Goal: Task Accomplishment & Management: Use online tool/utility

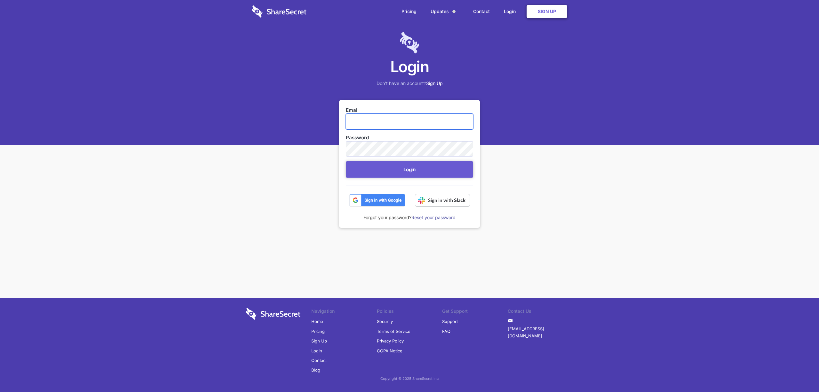
type input "security@hammercreative.com"
click at [534, 129] on div "Login Don't have an account? Sign Up" at bounding box center [409, 72] width 819 height 145
drag, startPoint x: 417, startPoint y: 161, endPoint x: 416, endPoint y: 169, distance: 8.2
click at [417, 161] on form "Email security@hammercreative.com Password Login" at bounding box center [409, 157] width 127 height 100
click at [416, 170] on button "Login" at bounding box center [409, 170] width 127 height 16
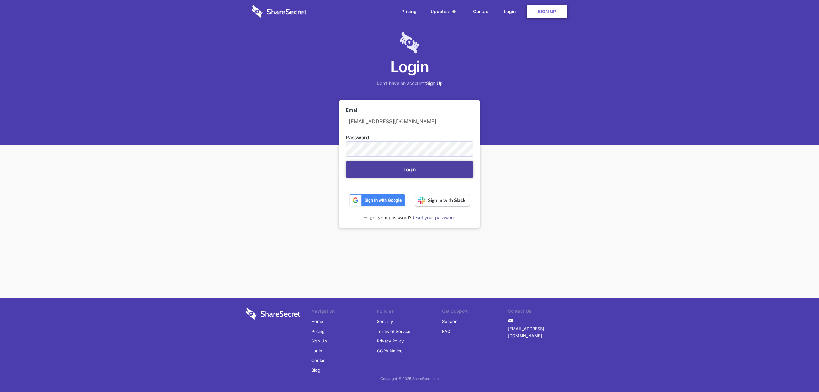
click at [405, 168] on button "Login" at bounding box center [409, 170] width 127 height 16
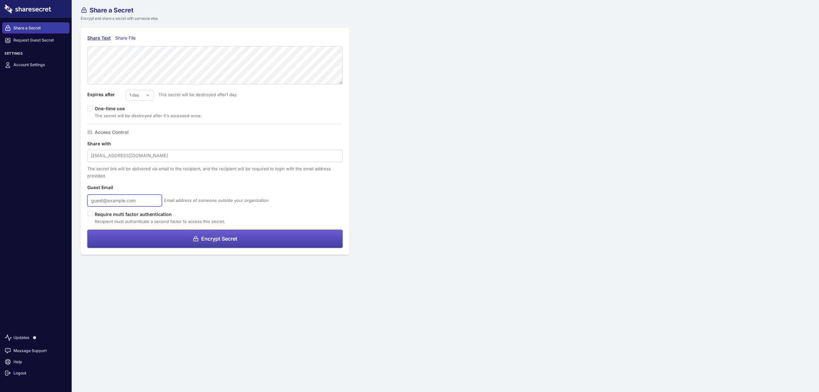
type input "[EMAIL_ADDRESS][DOMAIN_NAME]"
click at [104, 135] on h4 "Access Control" at bounding box center [112, 132] width 34 height 7
click at [90, 131] on line at bounding box center [89, 131] width 1 height 0
click at [124, 150] on div "user@example.com" at bounding box center [214, 156] width 255 height 12
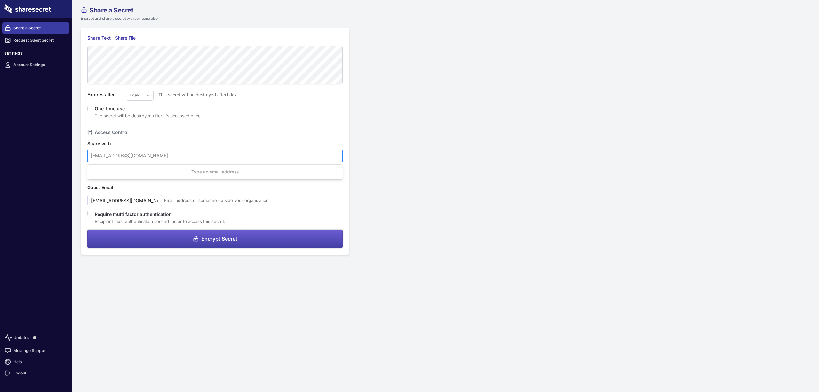
click at [147, 139] on form "Expires after 1 day 2 days 3 days 4 days 5 days 6 days 7 days This secret will …" at bounding box center [214, 147] width 255 height 202
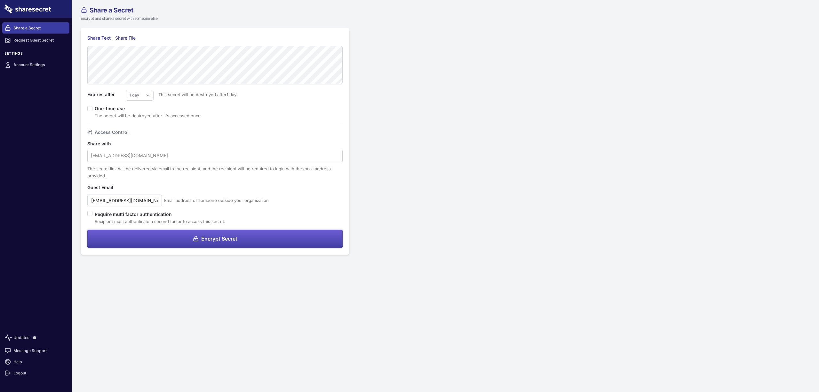
click at [103, 214] on label "Require multi factor authentication" at bounding box center [160, 214] width 131 height 7
click at [127, 36] on div "Share File" at bounding box center [126, 38] width 23 height 7
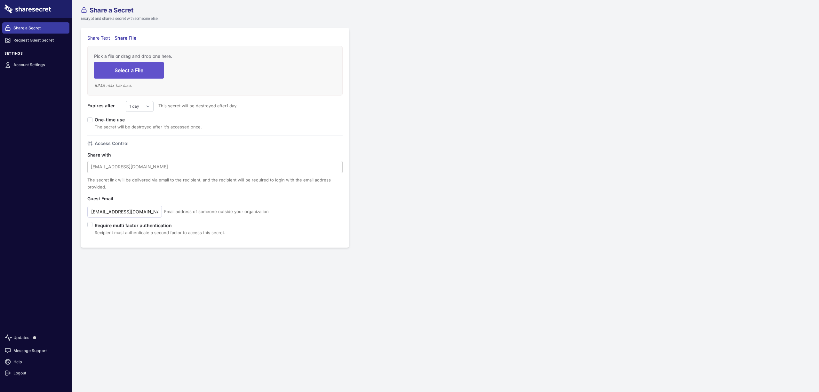
click at [100, 38] on div "Share Text" at bounding box center [98, 38] width 23 height 7
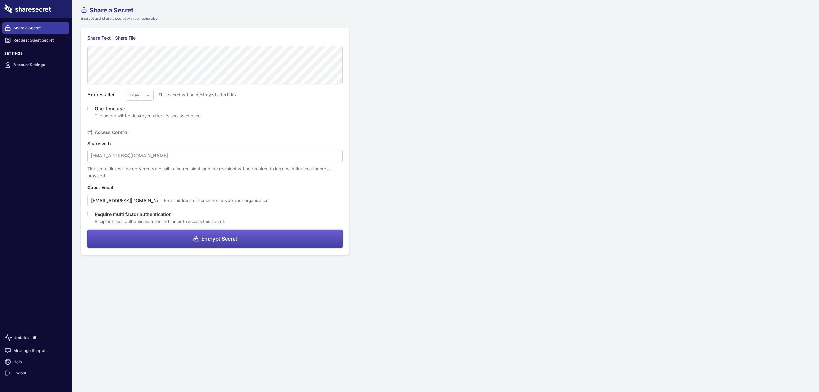
click at [451, 183] on div "Share a Secret Encrypt and share a secret with someone else. Share Text Share F…" at bounding box center [445, 131] width 747 height 262
